Goal: Task Accomplishment & Management: Use online tool/utility

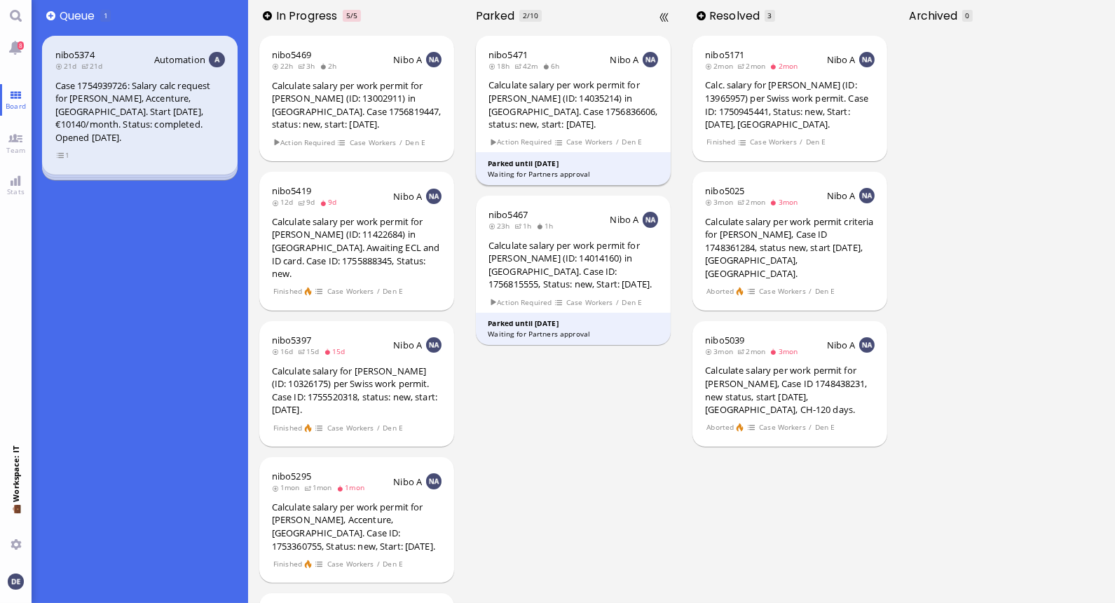
click at [563, 125] on div "Calculate salary per work permit for [PERSON_NAME] (ID: 14035214) in [GEOGRAPHI…" at bounding box center [573, 104] width 170 height 52
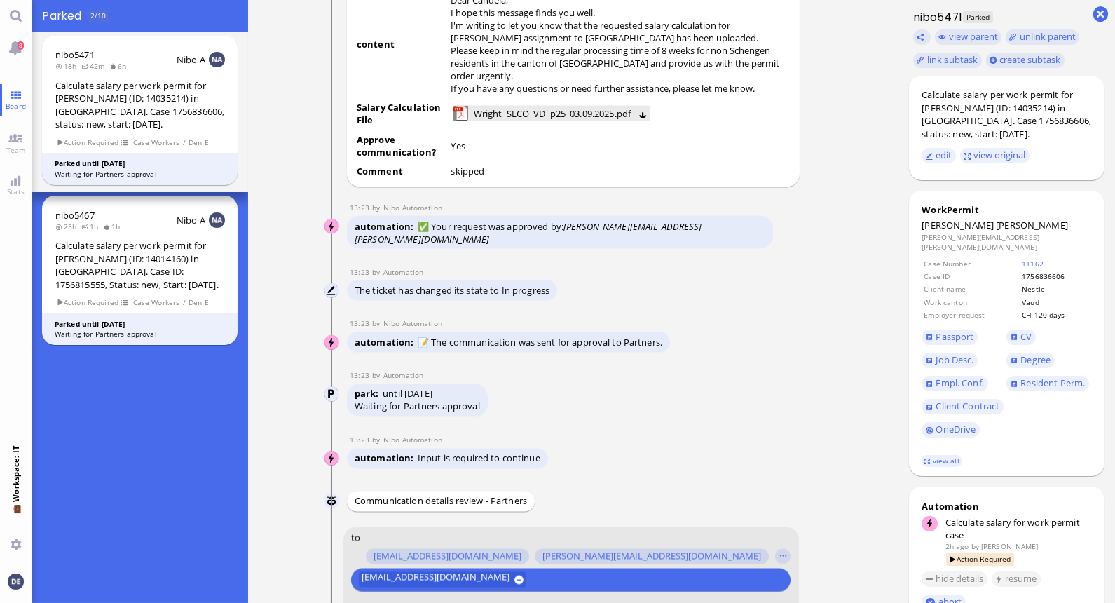
scroll to position [-734, 0]
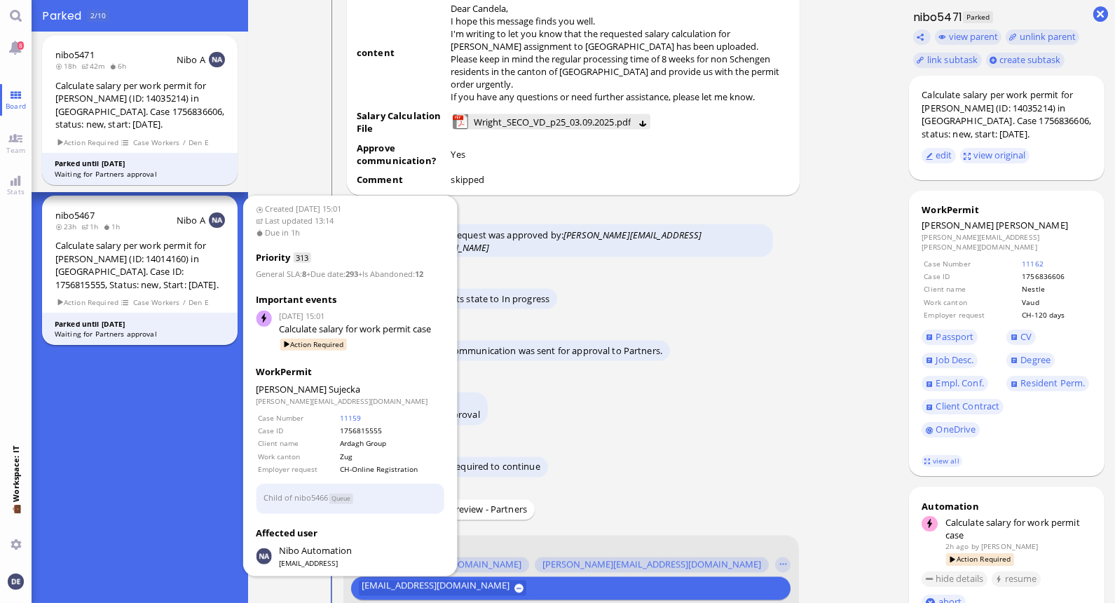
click at [156, 245] on div "Calculate salary per work permit for [PERSON_NAME] (ID: 14014160) in [GEOGRAPHI…" at bounding box center [140, 265] width 170 height 52
